Goal: Task Accomplishment & Management: Use online tool/utility

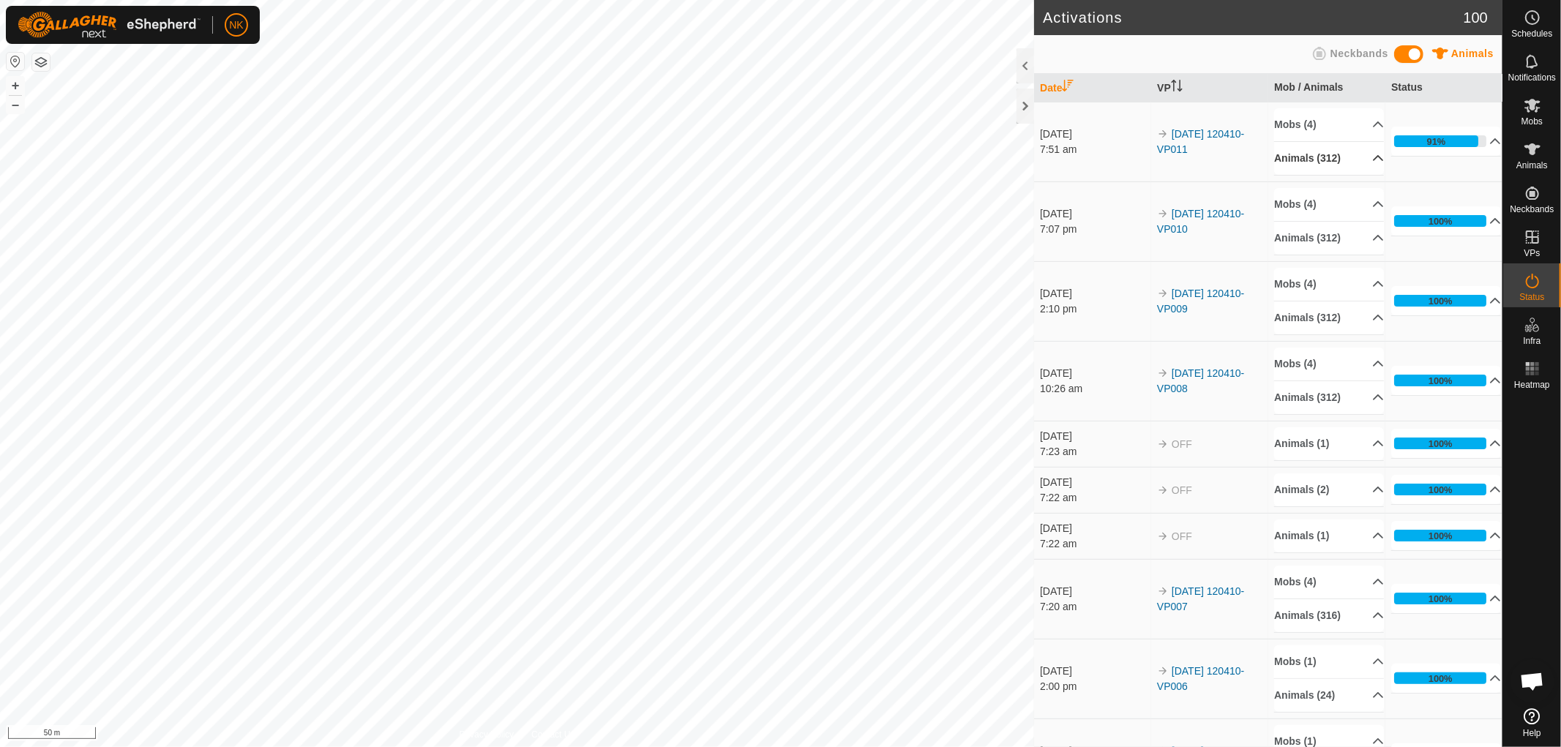
click at [1327, 161] on p-accordion-header "Animals (312)" at bounding box center [1329, 158] width 110 height 33
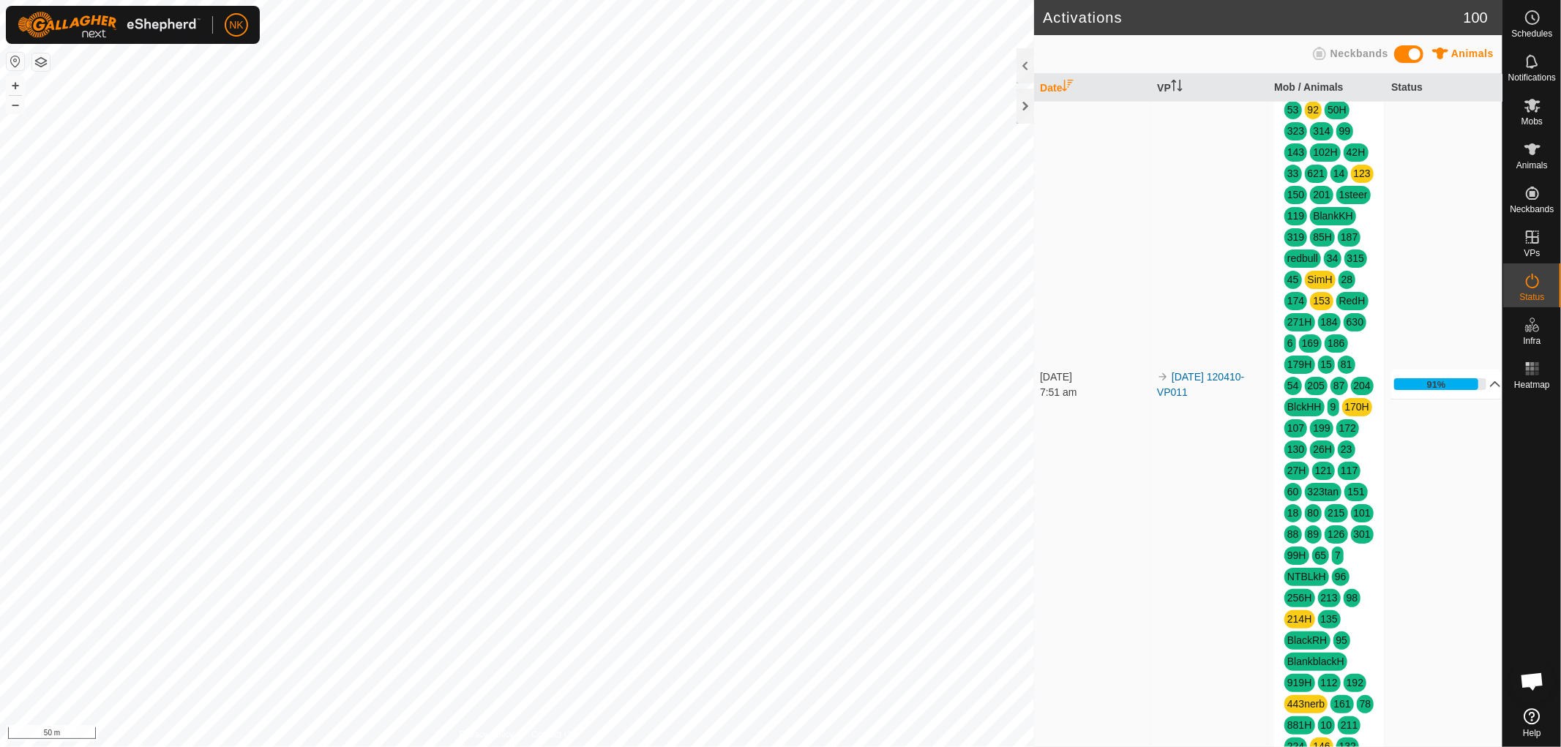
scroll to position [894, 0]
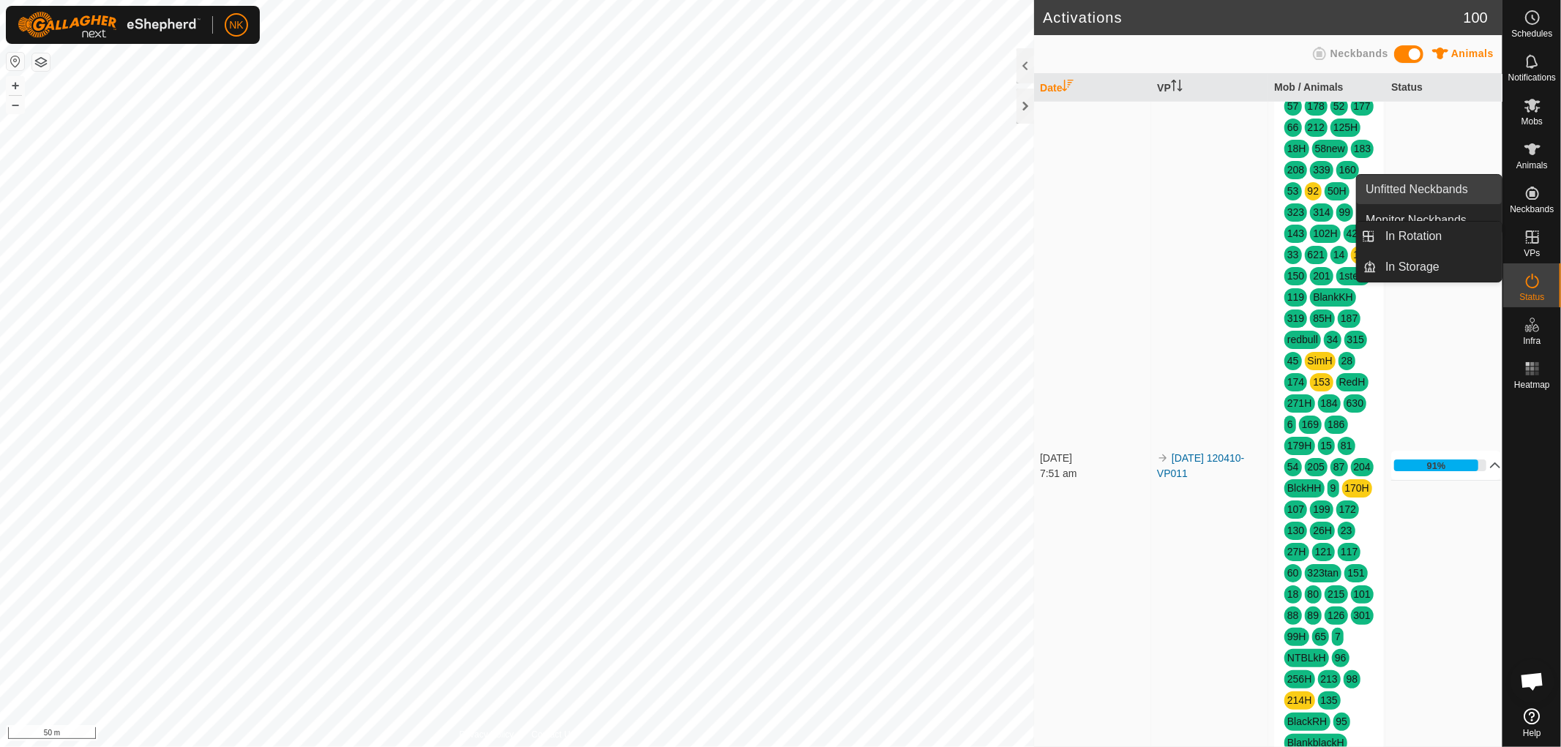
click at [1528, 240] on link "In Rotation" at bounding box center [1498, 237] width 125 height 29
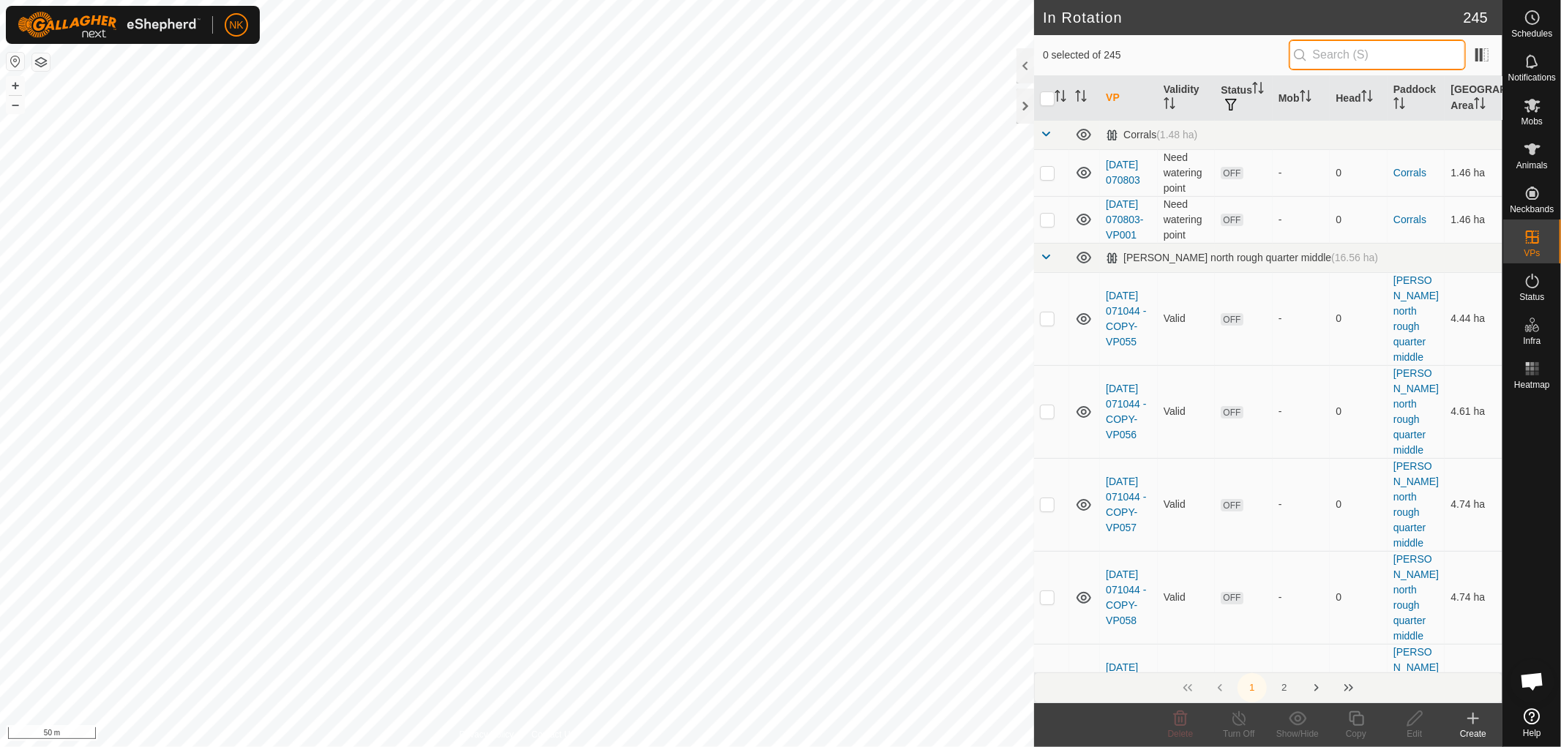
click at [1344, 52] on input "text" at bounding box center [1377, 55] width 177 height 31
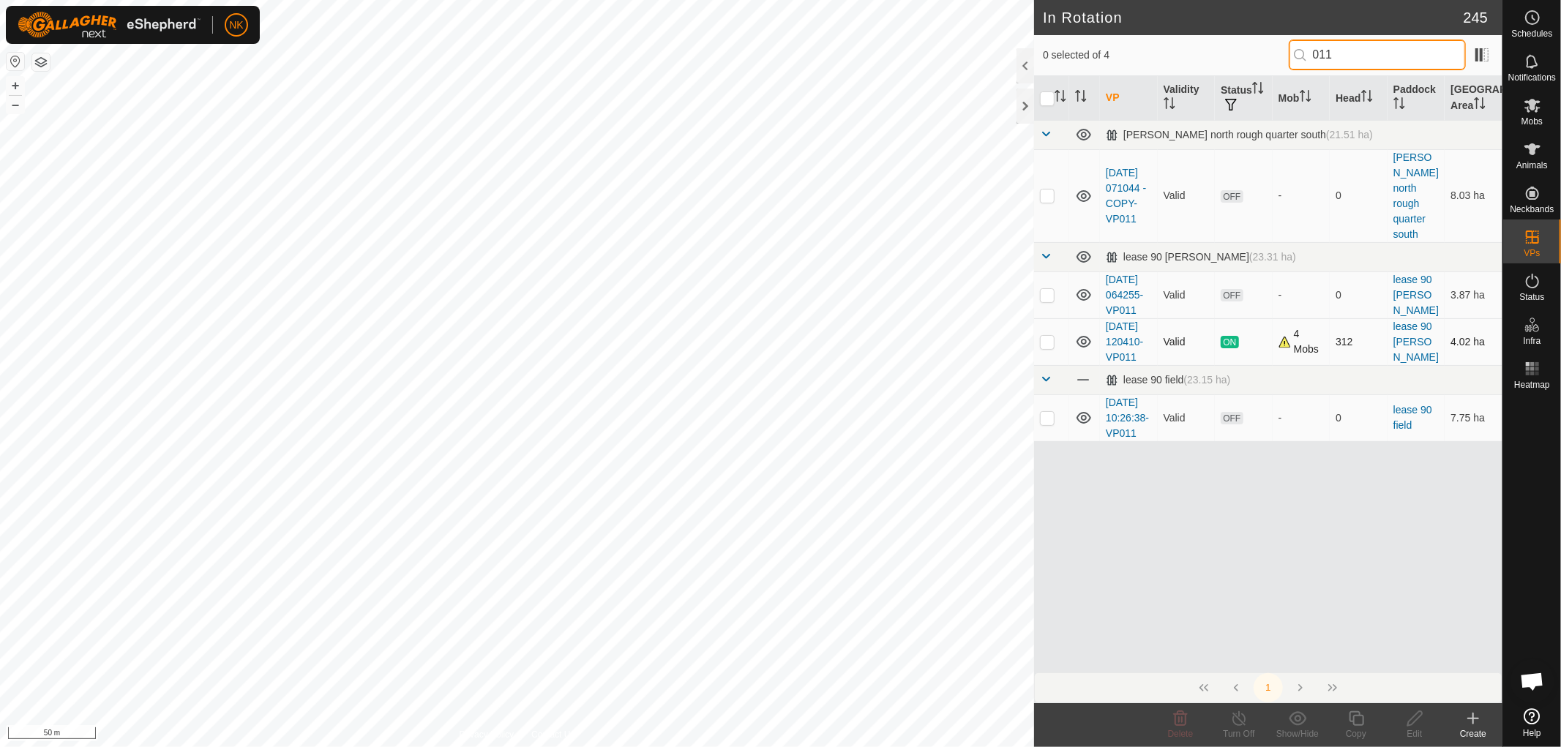
type input "011"
click at [1050, 355] on td at bounding box center [1051, 341] width 35 height 47
checkbox input "true"
click at [1357, 719] on icon at bounding box center [1356, 719] width 18 height 18
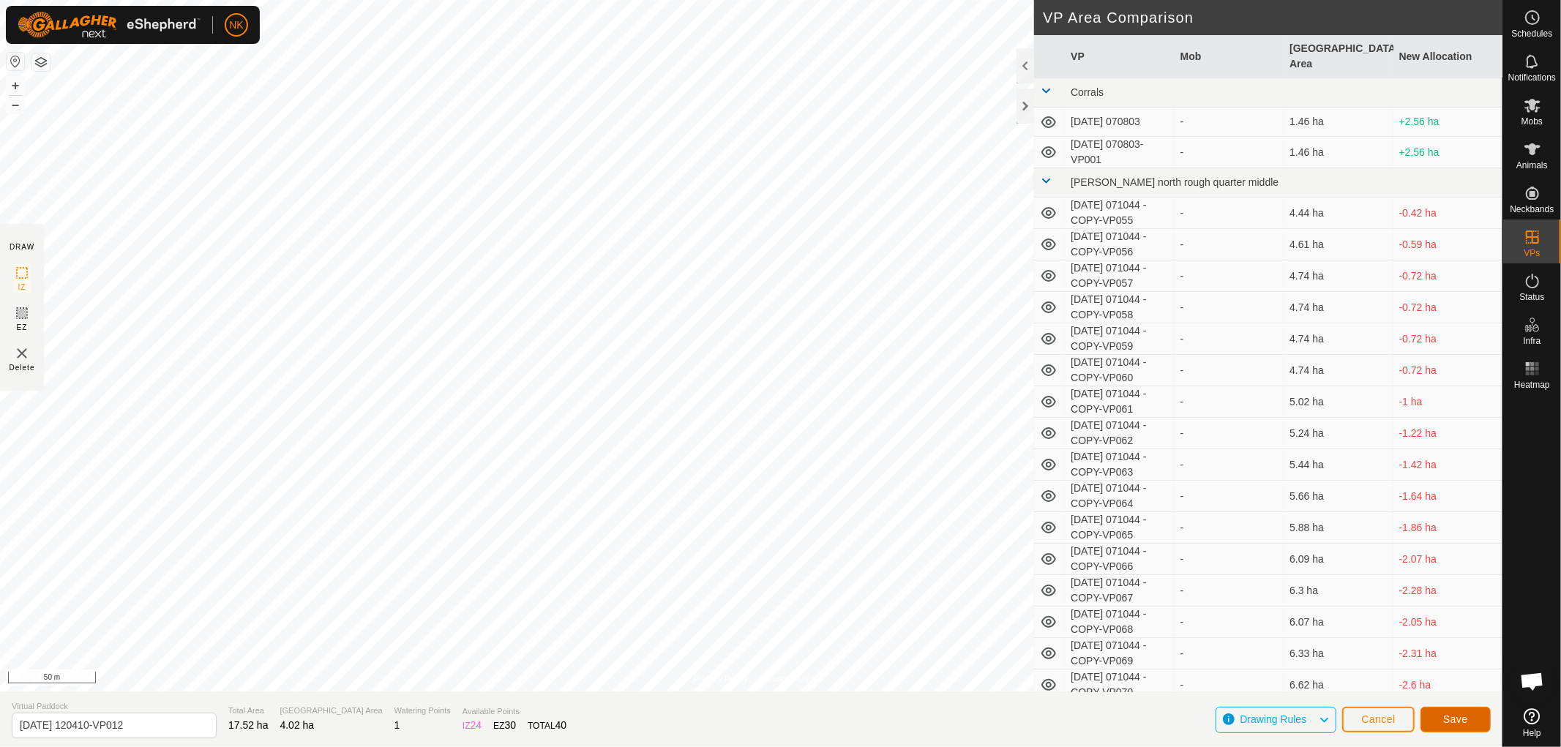
click at [1465, 717] on span "Save" at bounding box center [1455, 720] width 25 height 12
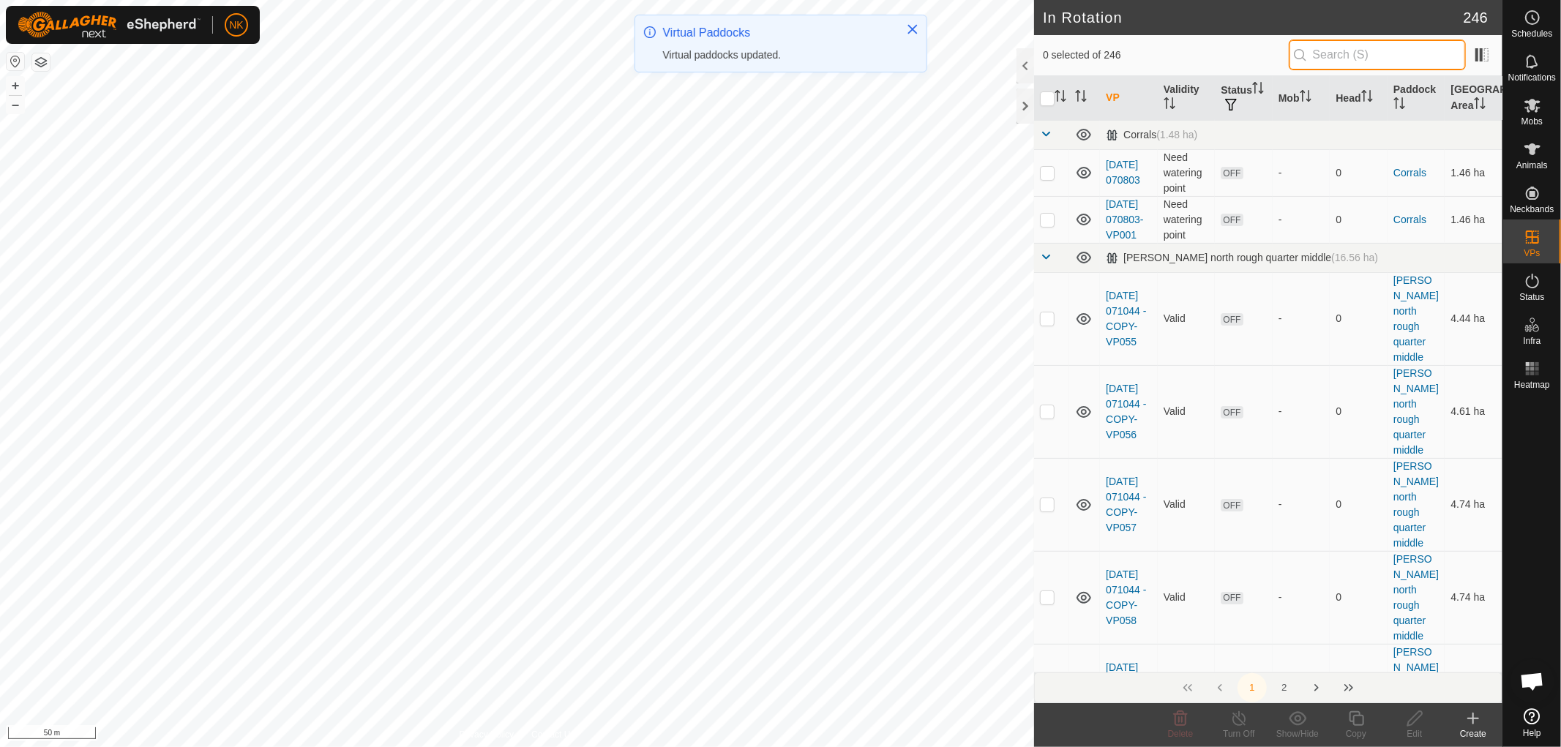
click at [1355, 54] on input "text" at bounding box center [1377, 55] width 177 height 31
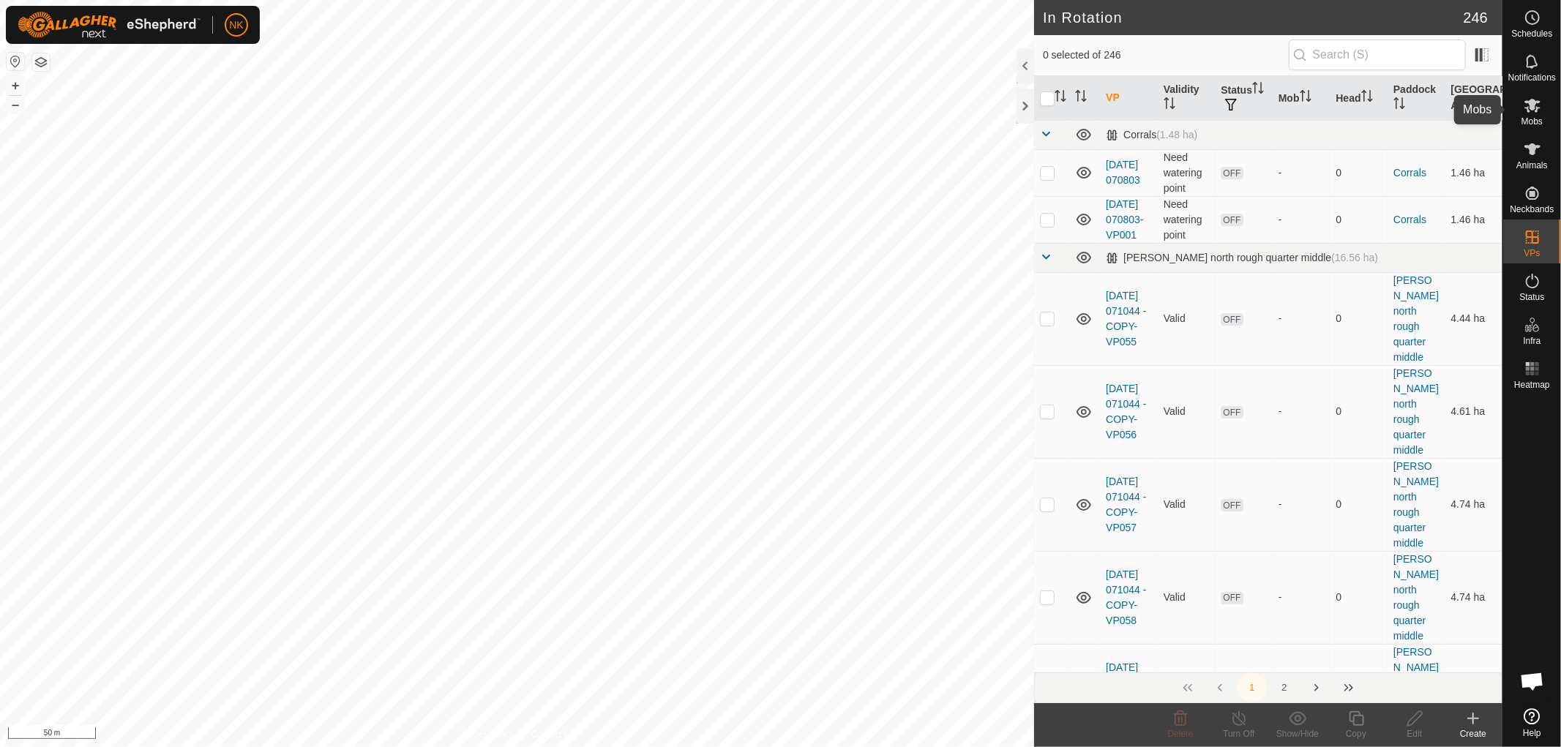
click at [1530, 110] on icon at bounding box center [1533, 106] width 18 height 18
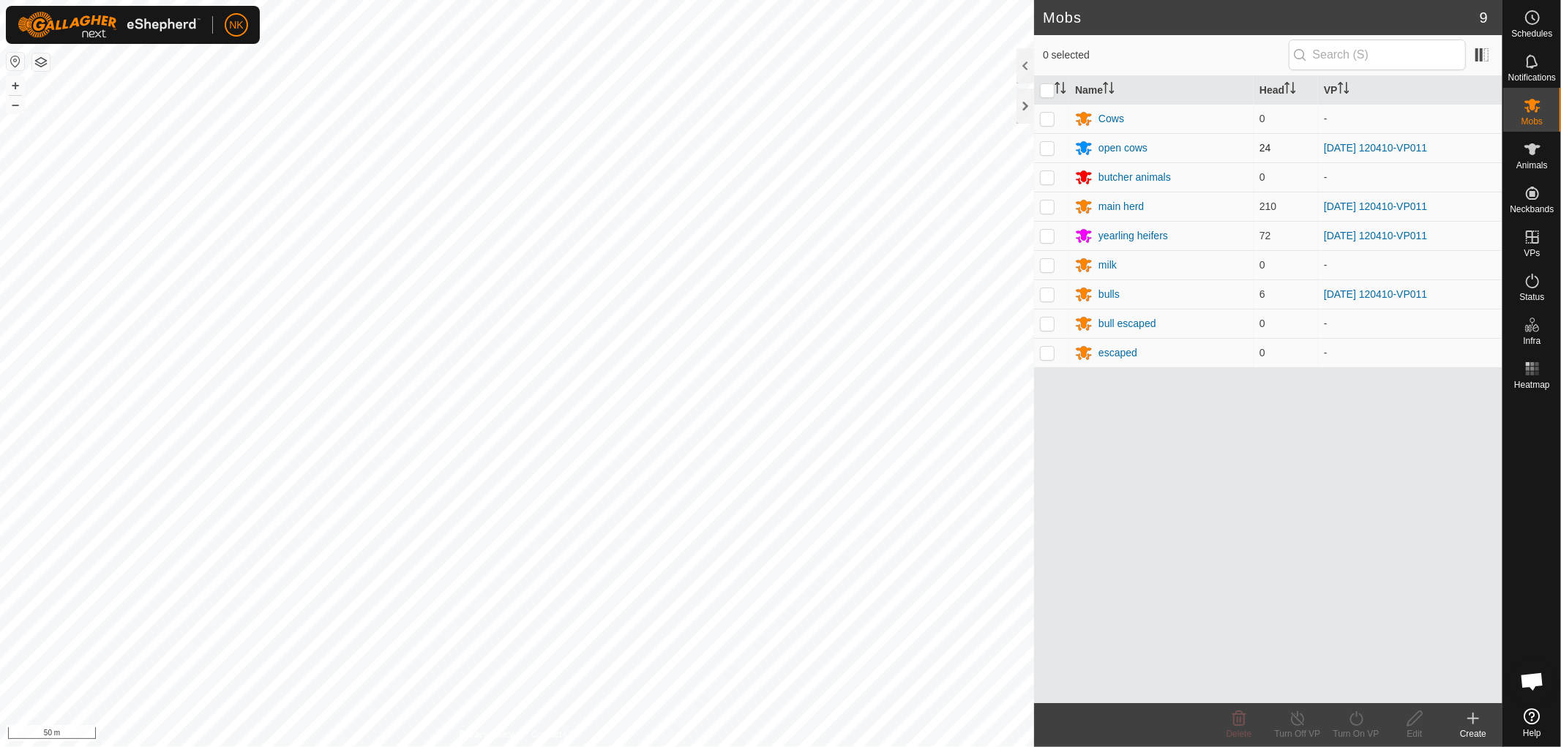
click at [1056, 150] on td at bounding box center [1051, 147] width 35 height 29
checkbox input "true"
drag, startPoint x: 1047, startPoint y: 192, endPoint x: 1052, endPoint y: 206, distance: 13.9
click at [1047, 194] on td at bounding box center [1051, 206] width 35 height 29
checkbox input "true"
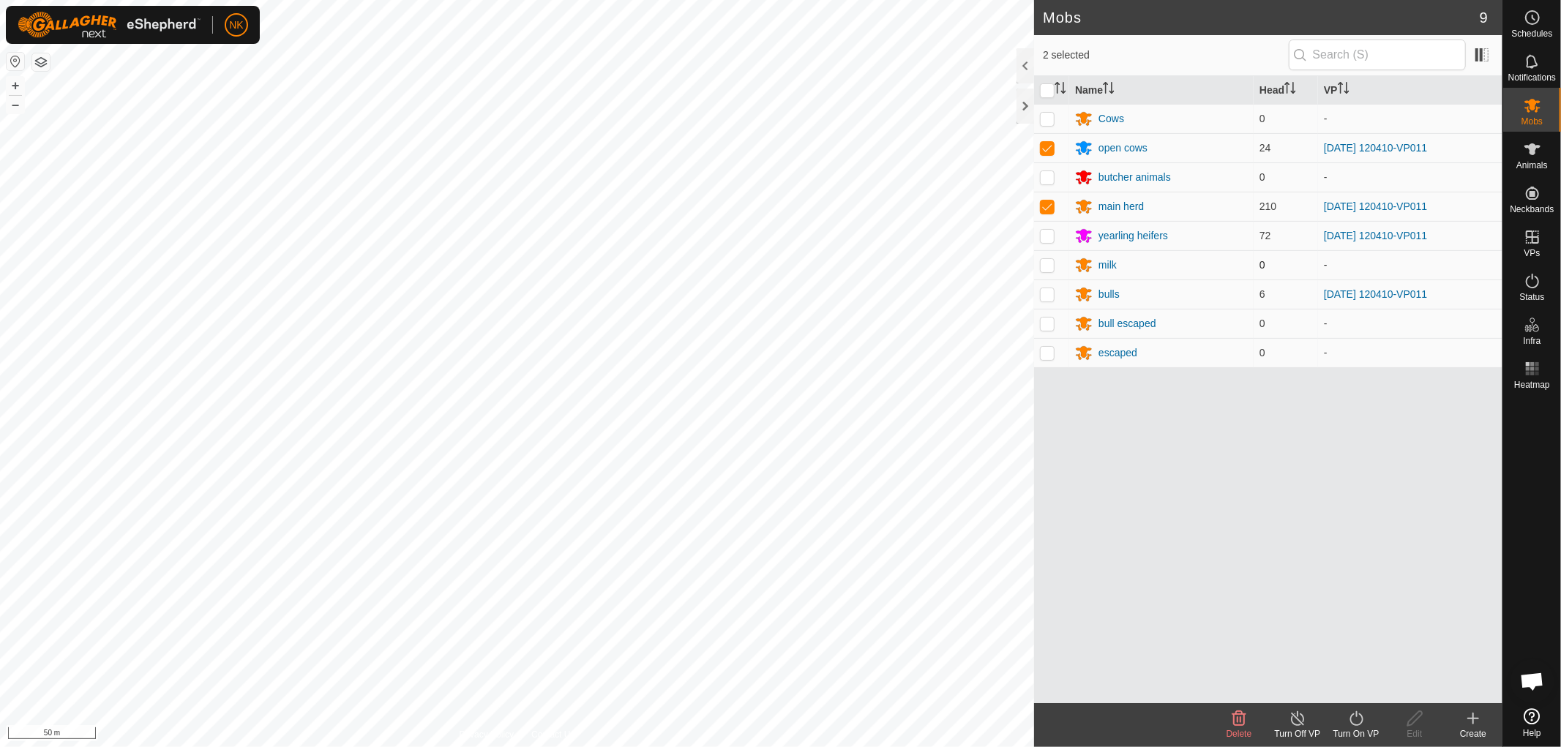
drag, startPoint x: 1044, startPoint y: 236, endPoint x: 1048, endPoint y: 253, distance: 18.1
click at [1043, 236] on p-checkbox at bounding box center [1047, 236] width 15 height 12
checkbox input "true"
click at [1047, 294] on p-checkbox at bounding box center [1047, 294] width 15 height 12
checkbox input "true"
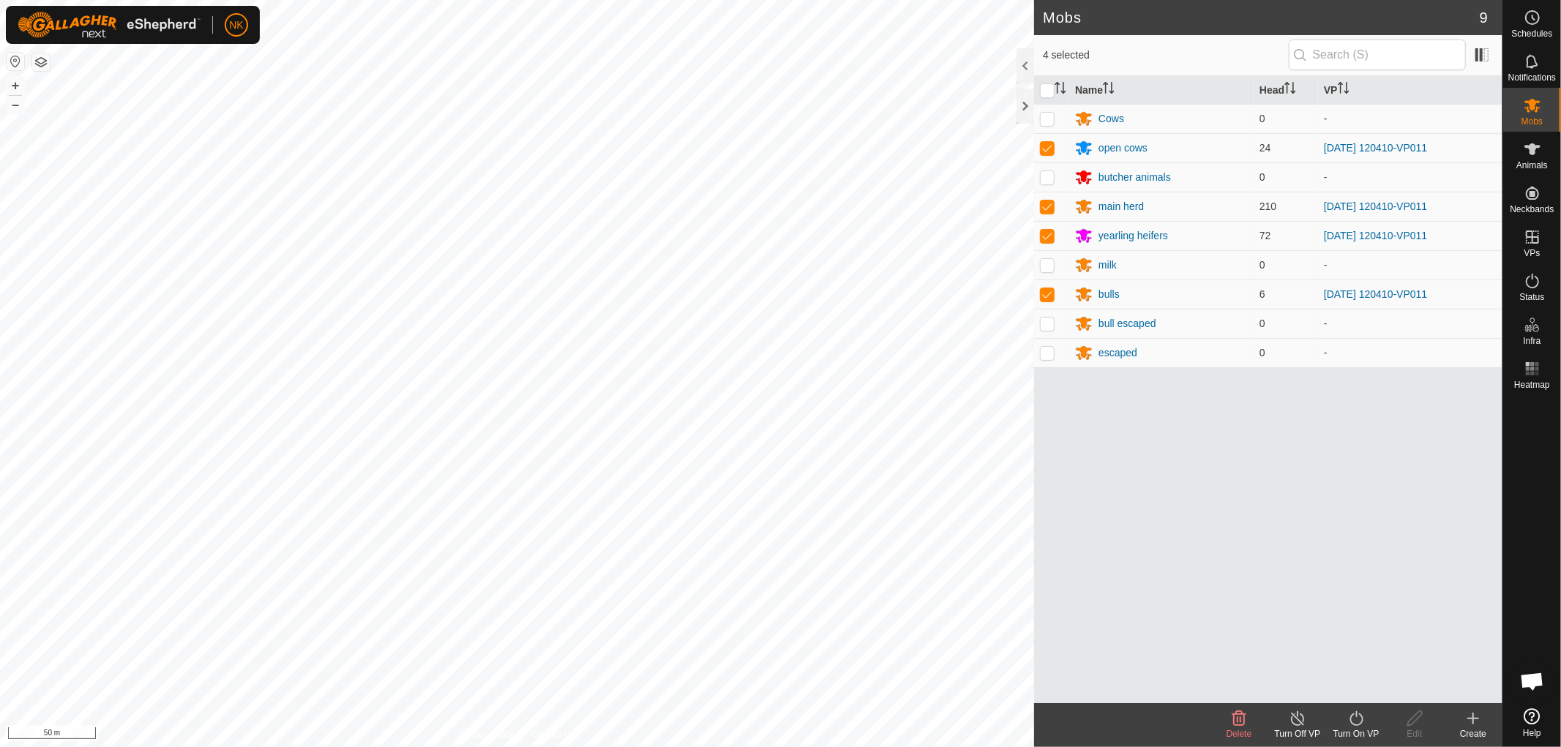
click at [1367, 718] on turn-on-svg-icon at bounding box center [1356, 719] width 59 height 18
click at [1350, 686] on link "Now" at bounding box center [1400, 686] width 145 height 29
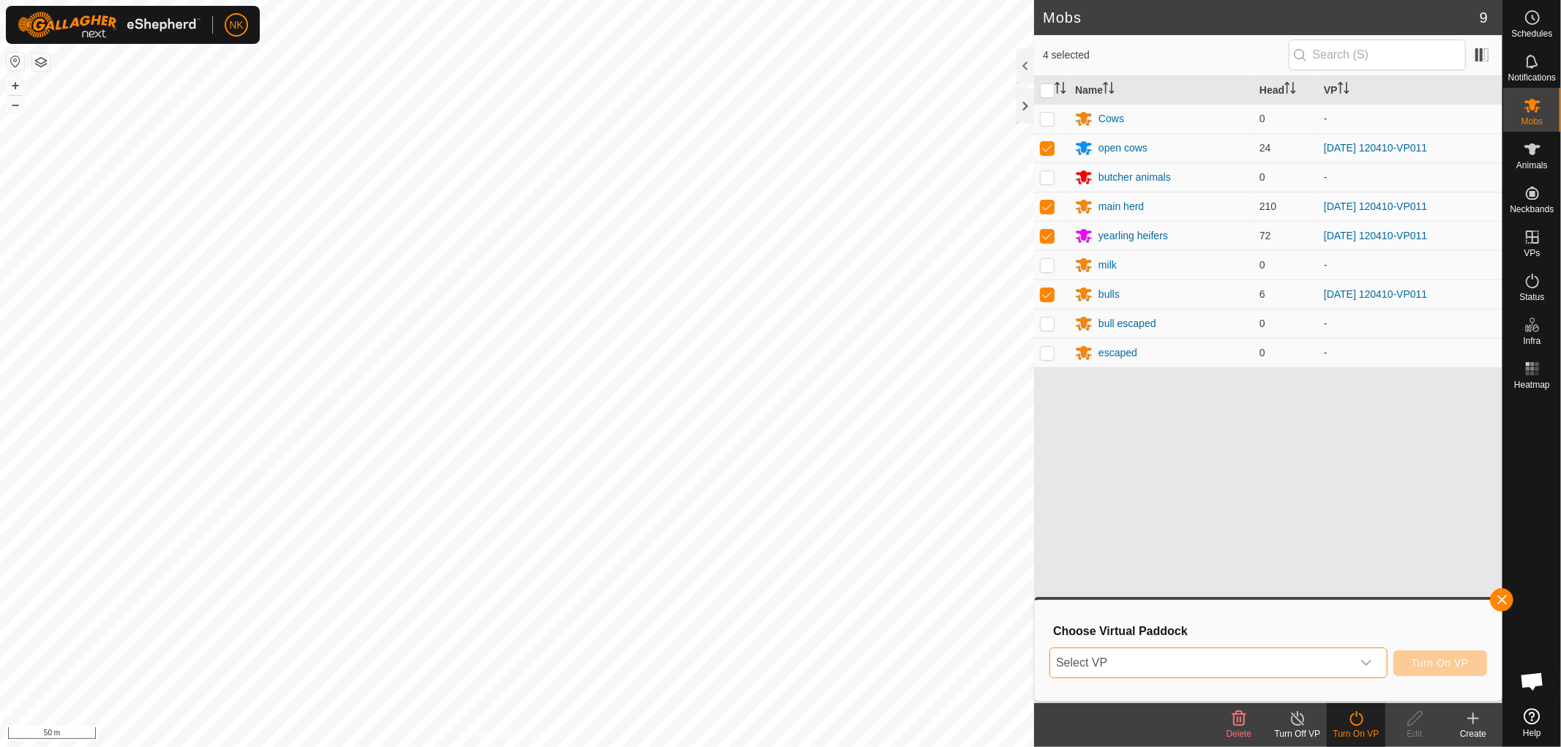
click at [1347, 659] on span "Select VP" at bounding box center [1201, 662] width 302 height 29
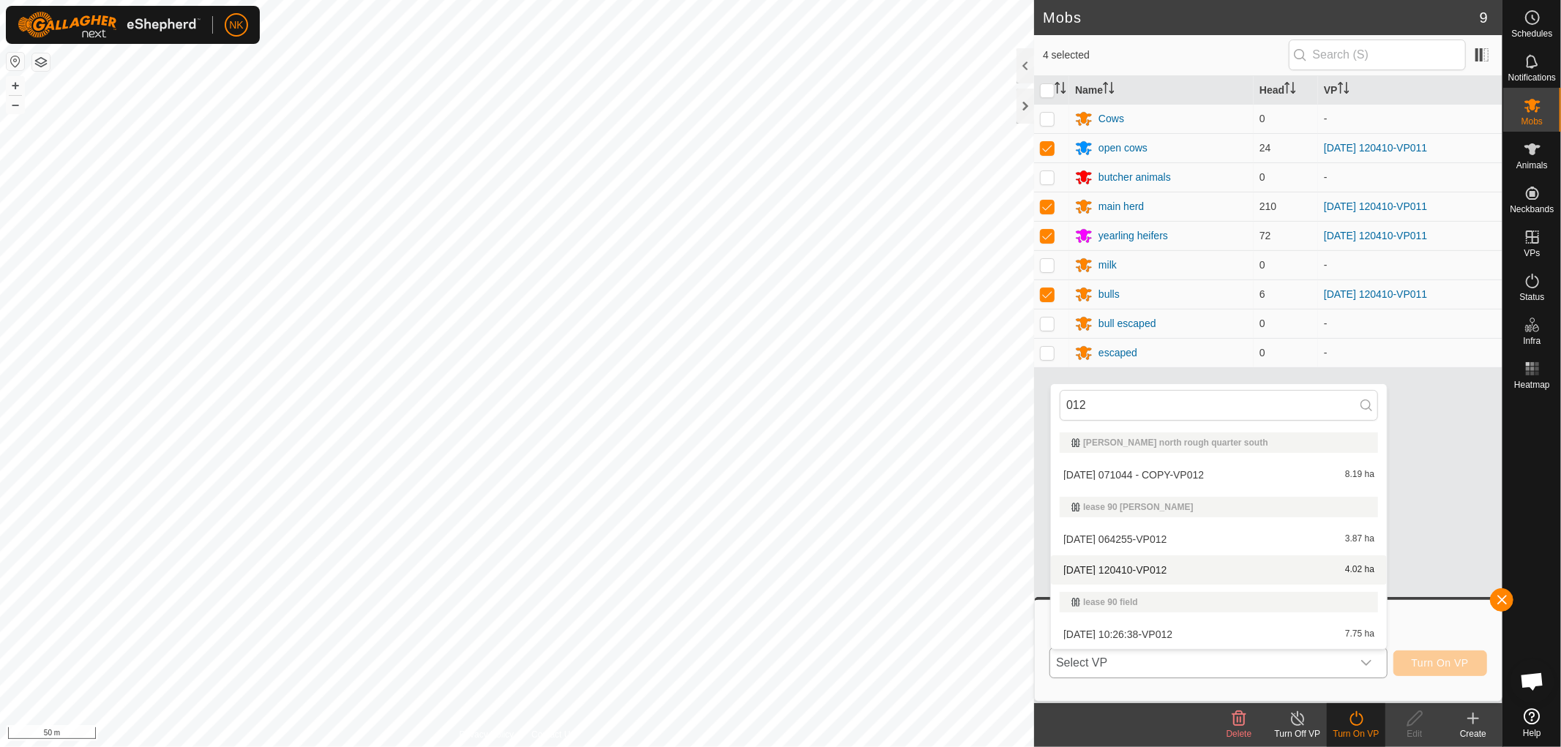
type input "012"
click at [1145, 565] on li "2025-09-30 120410-VP012 4.02 ha" at bounding box center [1219, 569] width 336 height 29
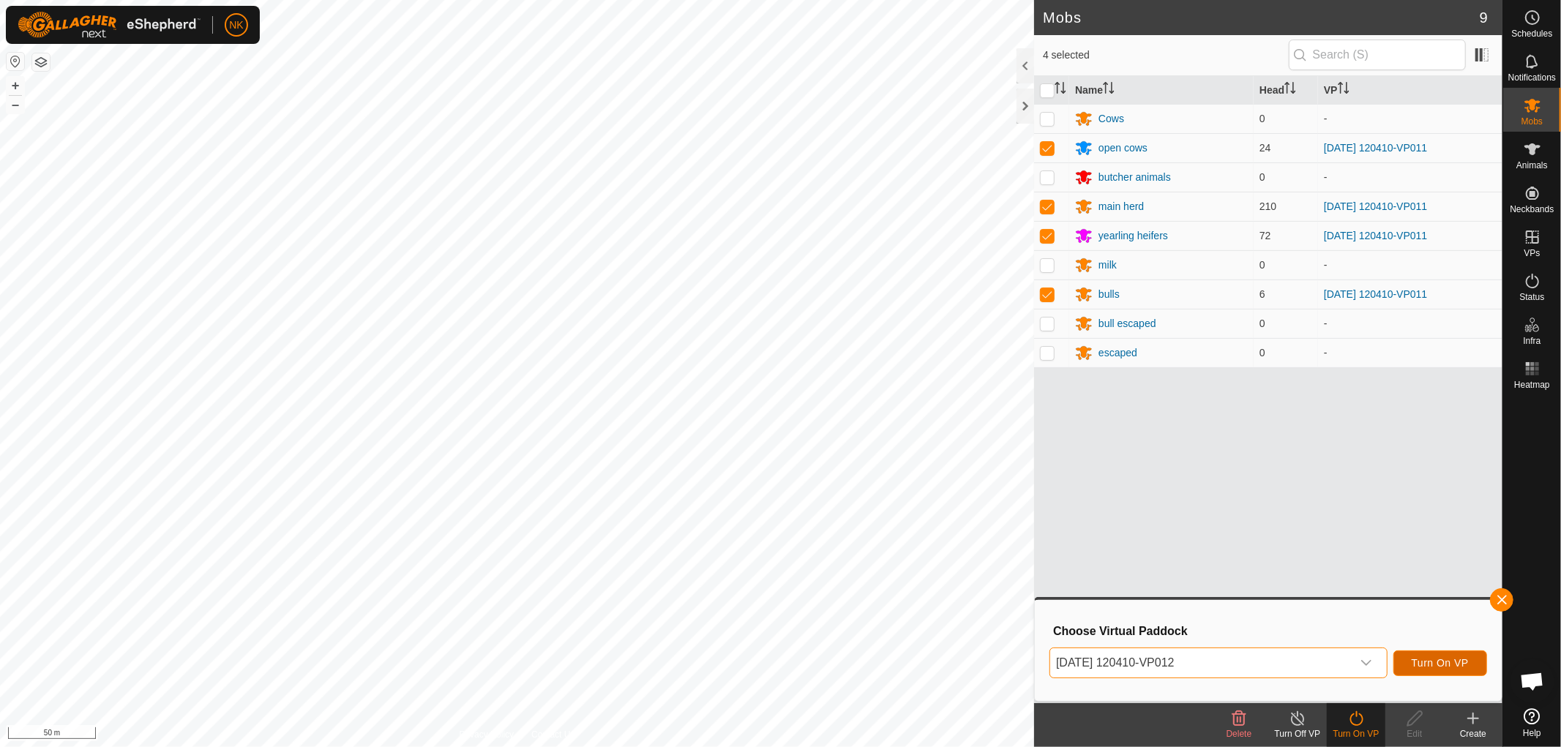
click at [1434, 660] on span "Turn On VP" at bounding box center [1440, 663] width 57 height 12
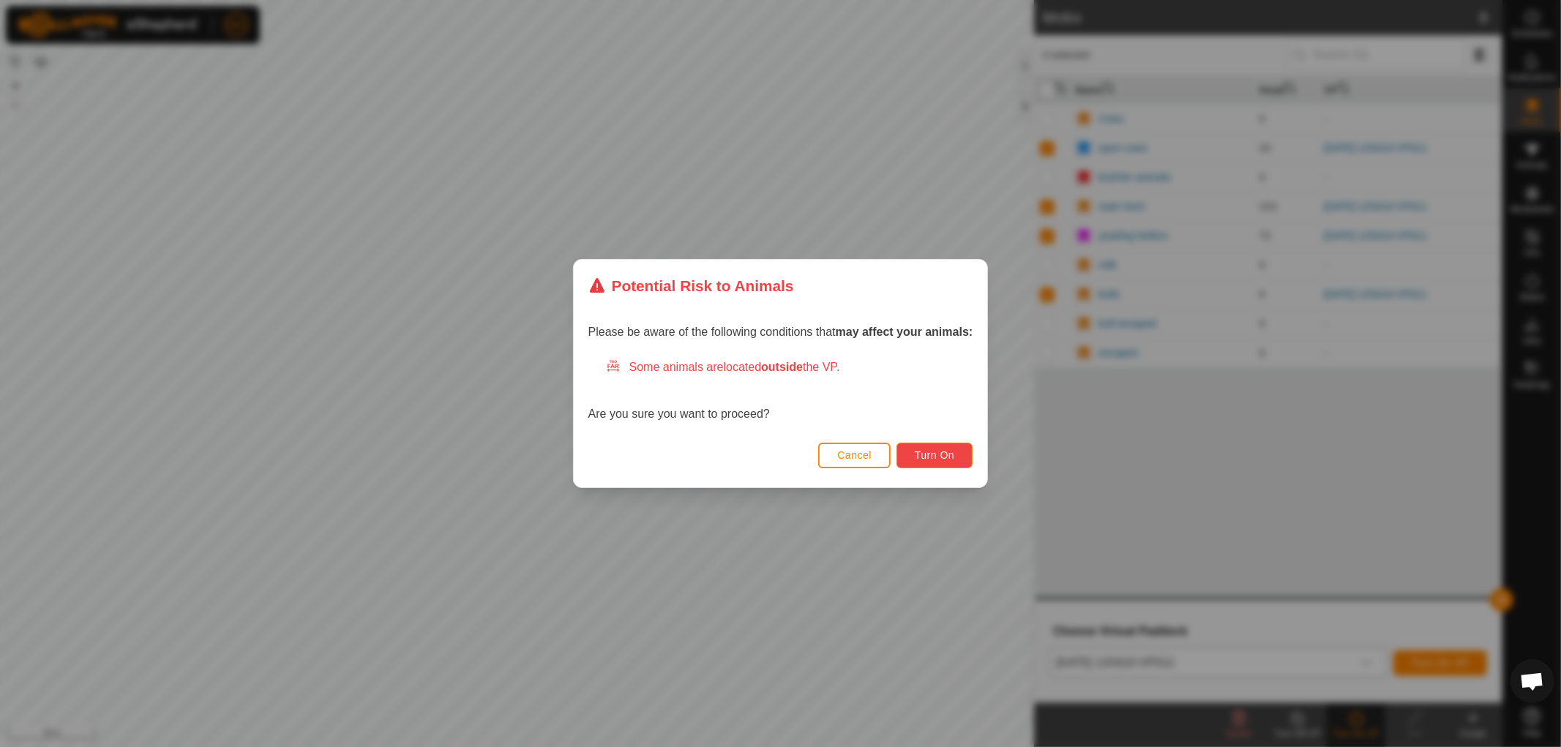
click at [919, 456] on span "Turn On" at bounding box center [935, 455] width 40 height 12
